Goal: Task Accomplishment & Management: Manage account settings

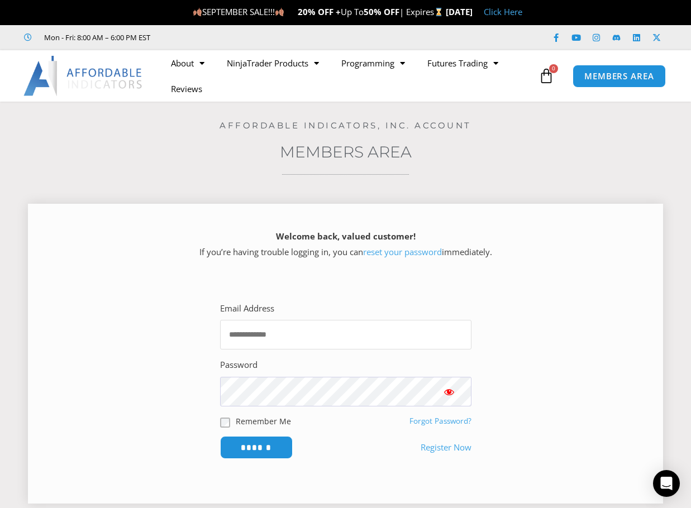
click at [294, 338] on input "Email Address" at bounding box center [345, 335] width 251 height 30
type input "**********"
click at [220, 436] on input "******" at bounding box center [256, 447] width 73 height 23
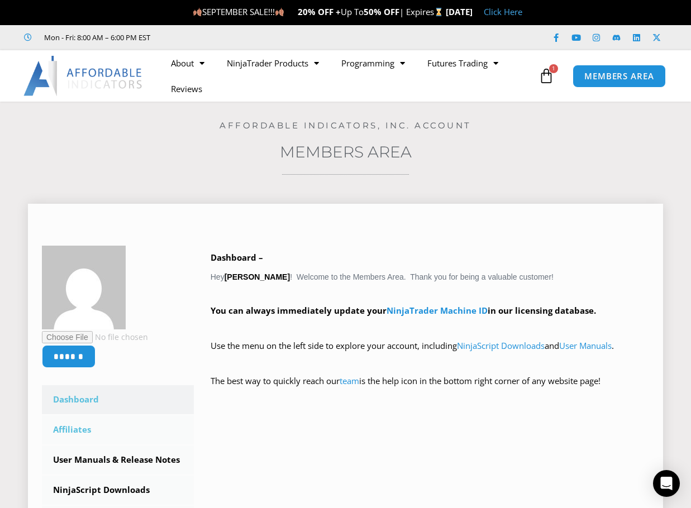
click at [64, 429] on link "Affiliates" at bounding box center [118, 430] width 152 height 29
